Goal: Task Accomplishment & Management: Manage account settings

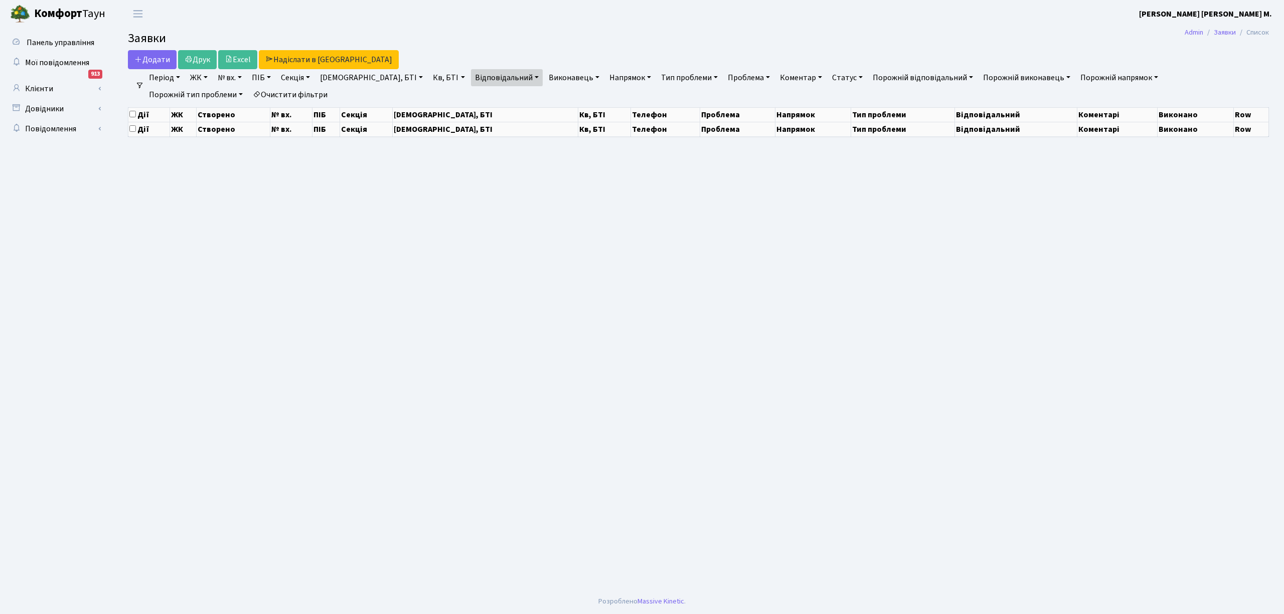
select select "25"
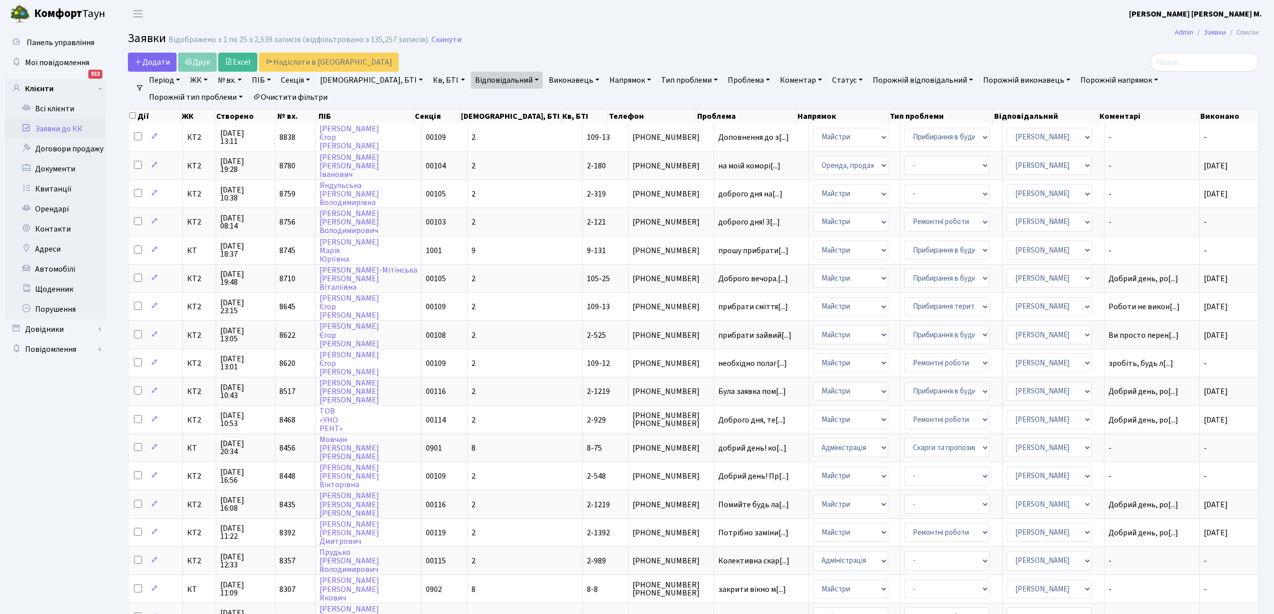
click at [476, 81] on link "Відповідальний" at bounding box center [507, 80] width 72 height 17
click at [478, 97] on span "×" at bounding box center [480, 99] width 4 height 10
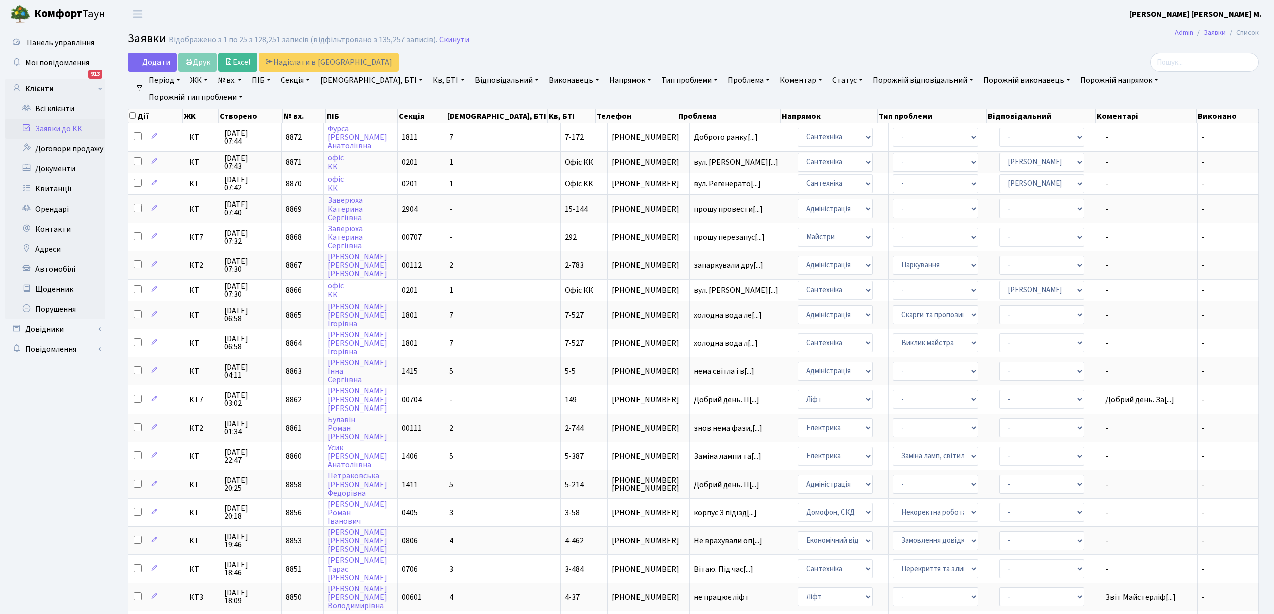
click at [476, 77] on link "Відповідальний" at bounding box center [507, 80] width 72 height 17
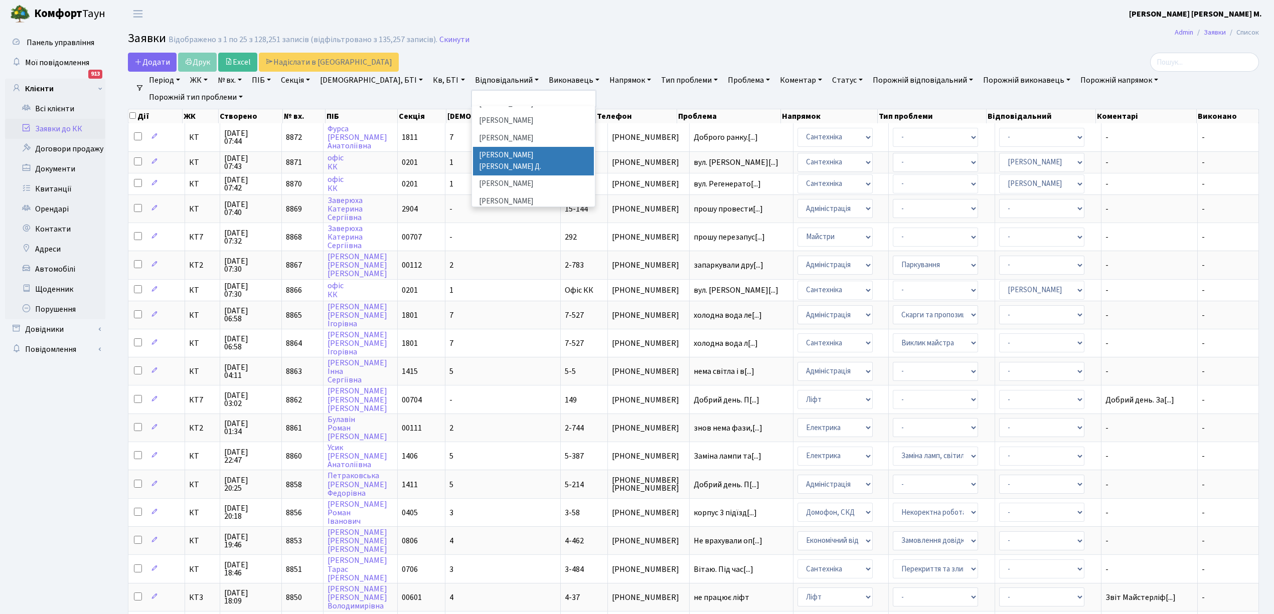
click at [473, 147] on li "[PERSON_NAME] [PERSON_NAME] Д." at bounding box center [533, 161] width 121 height 29
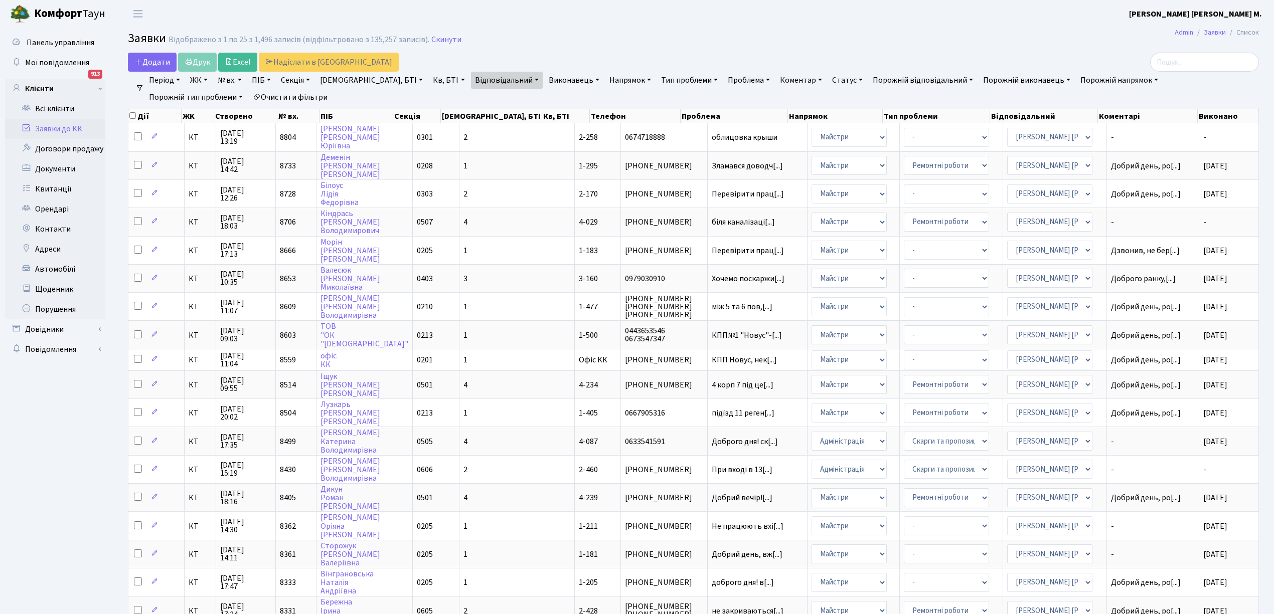
click at [474, 80] on link "Відповідальний" at bounding box center [507, 80] width 72 height 17
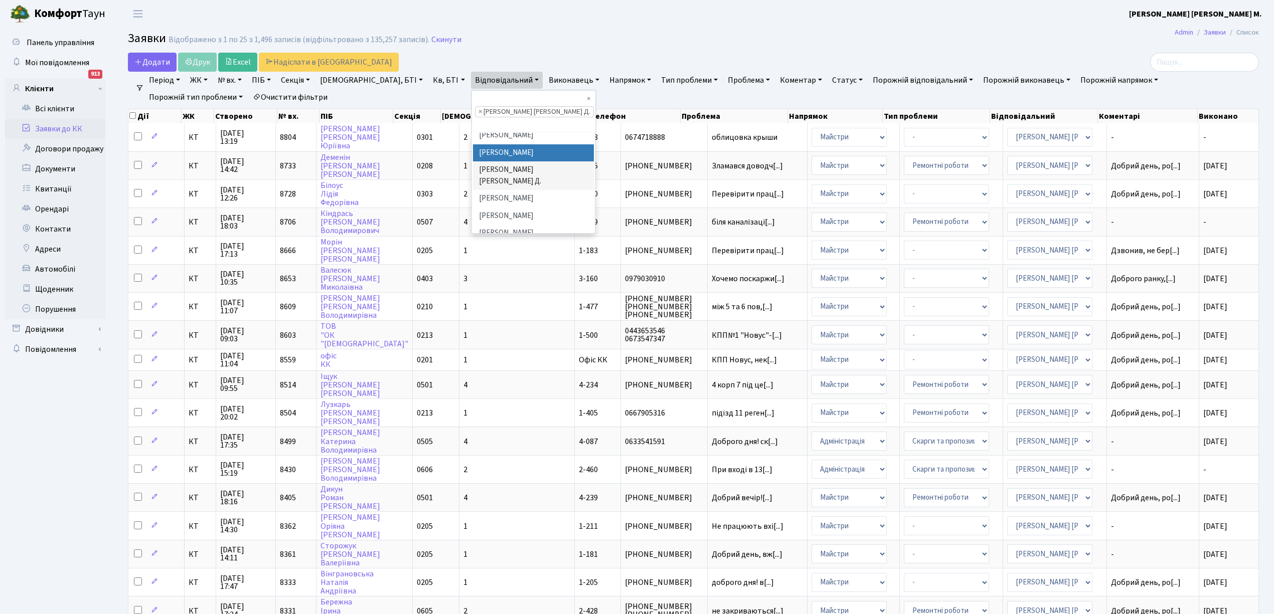
scroll to position [279, 0]
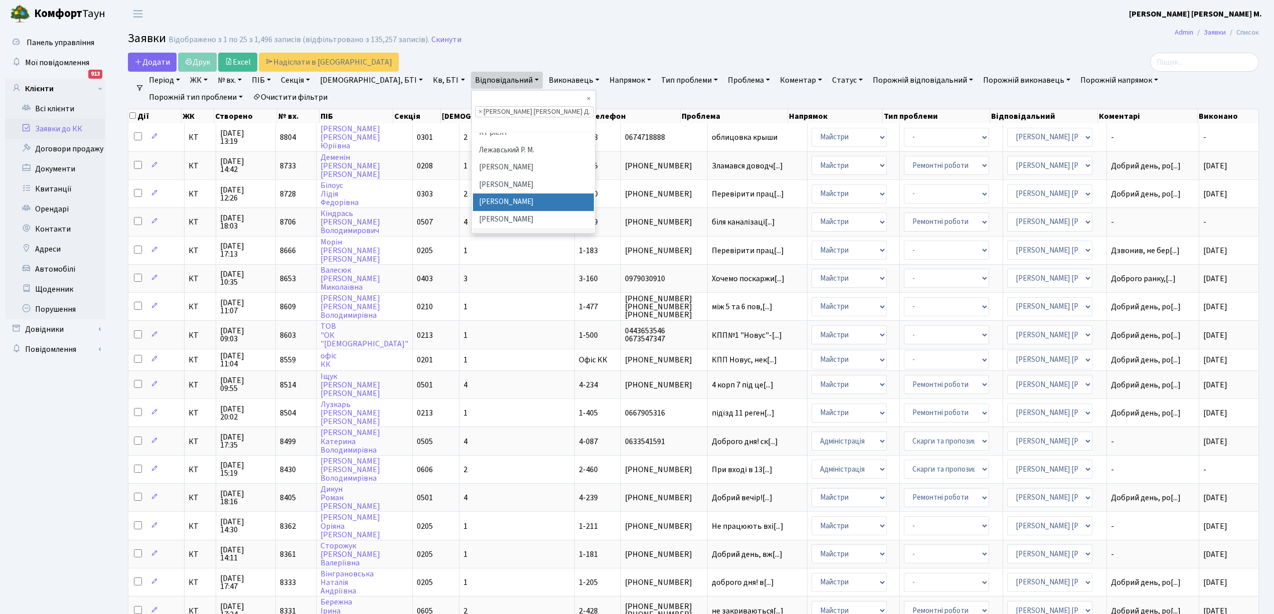
click at [473, 194] on li "[PERSON_NAME]" at bounding box center [533, 203] width 121 height 18
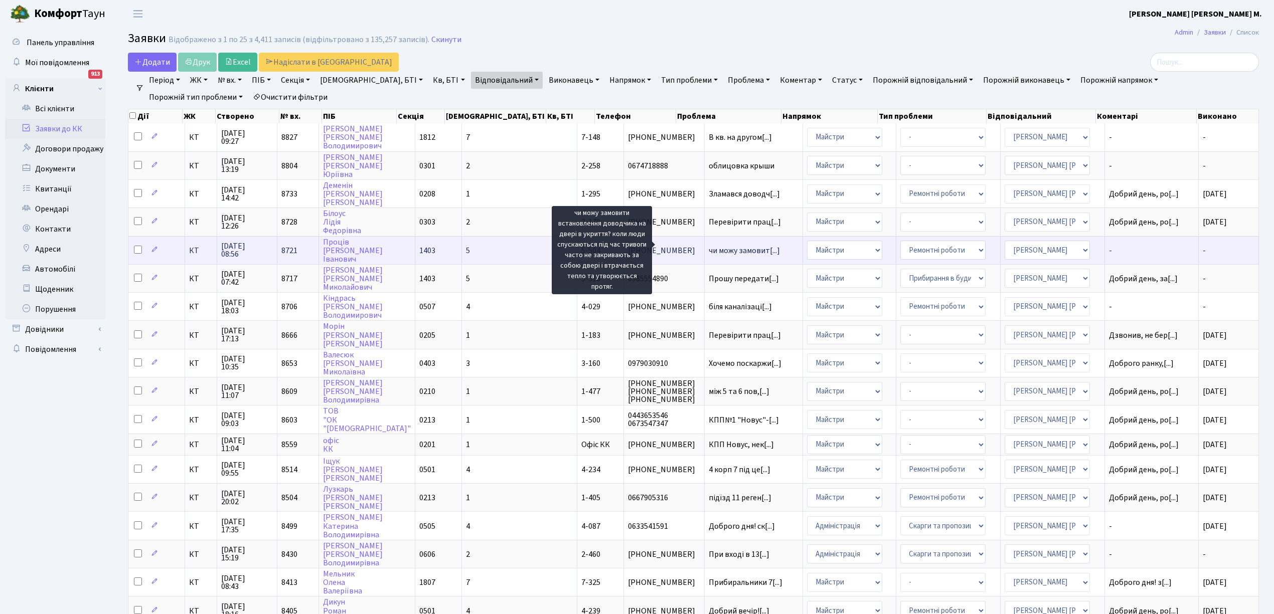
click at [709, 245] on span "чи можу замовит[...]" at bounding box center [744, 250] width 71 height 11
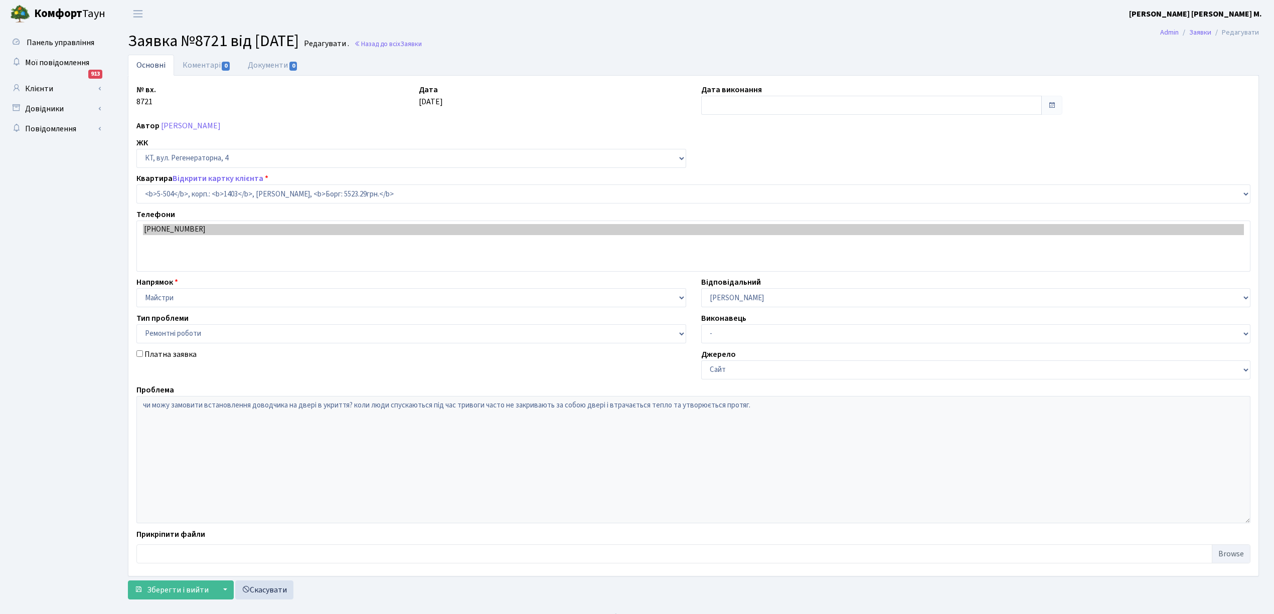
select select "2032"
select select "62"
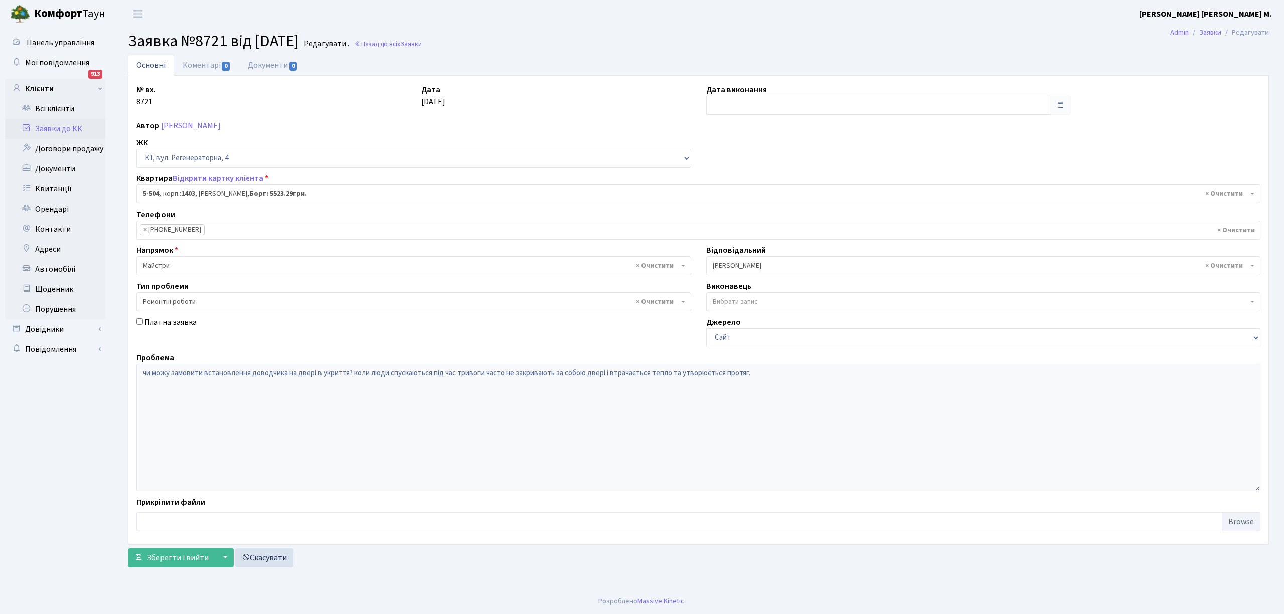
click at [58, 127] on link "Заявки до КК" at bounding box center [55, 129] width 100 height 20
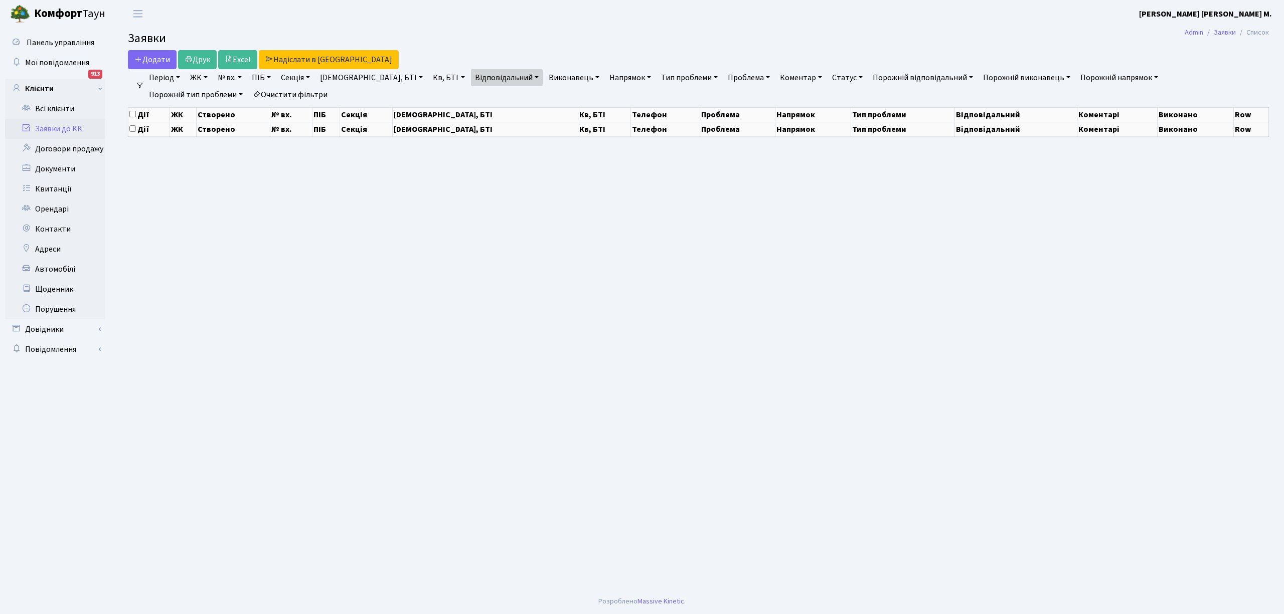
select select "25"
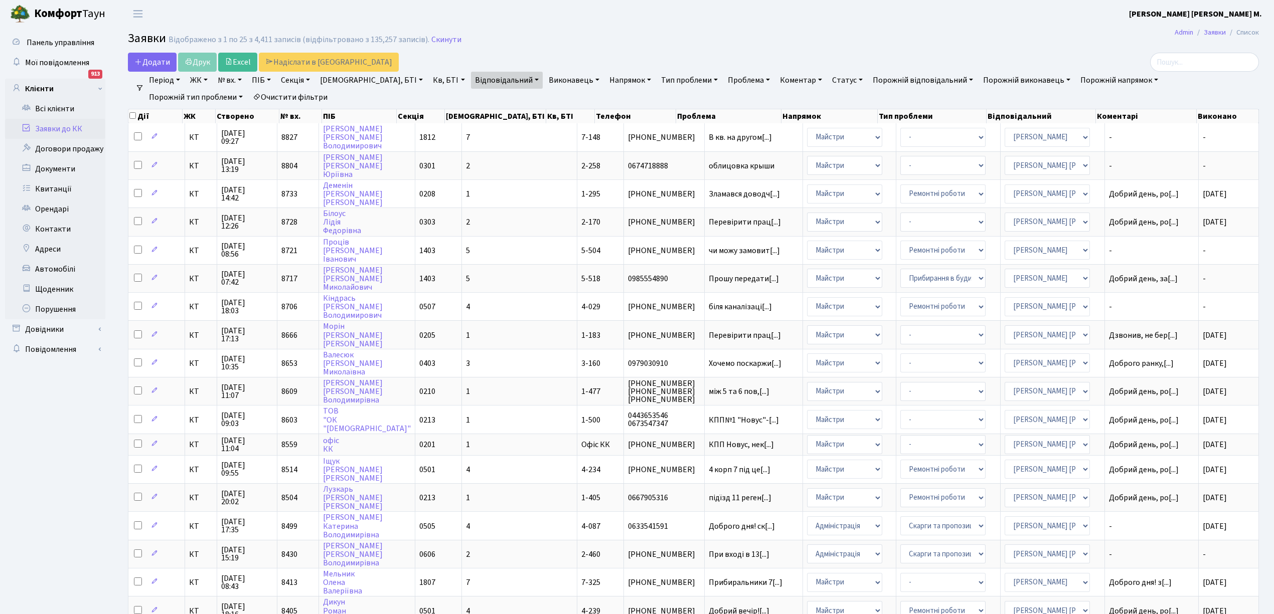
click at [473, 80] on link "Відповідальний" at bounding box center [507, 80] width 72 height 17
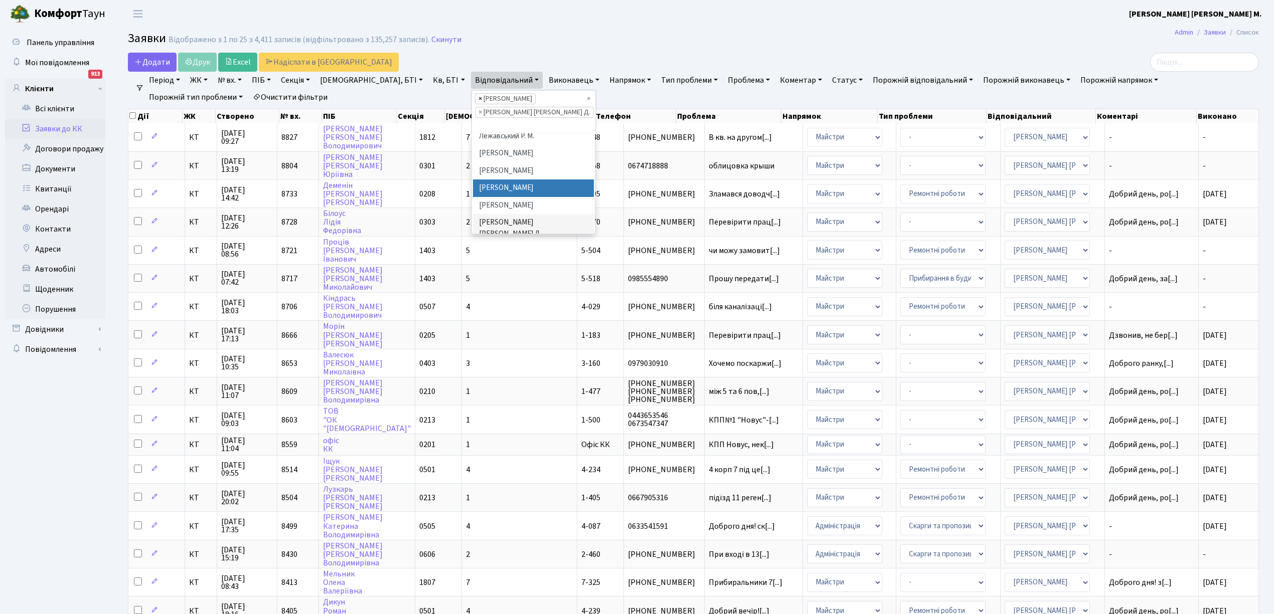
click at [478, 98] on span "×" at bounding box center [480, 99] width 4 height 10
